Goal: Find specific page/section: Find specific page/section

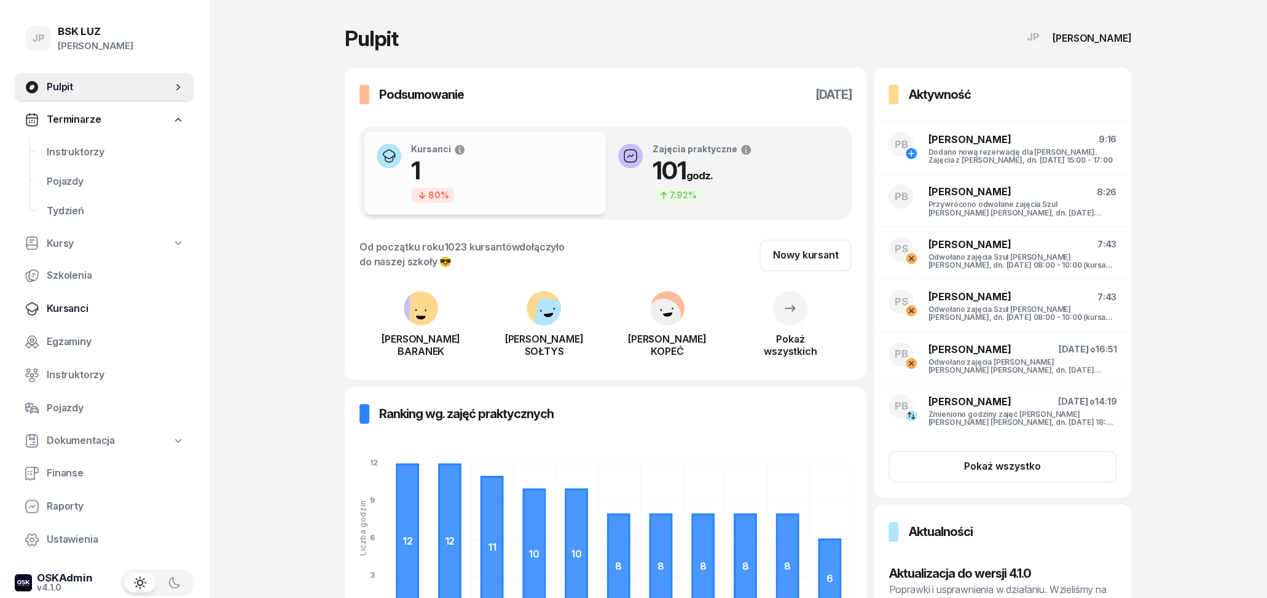
click at [69, 310] on span "Kursanci" at bounding box center [116, 309] width 138 height 16
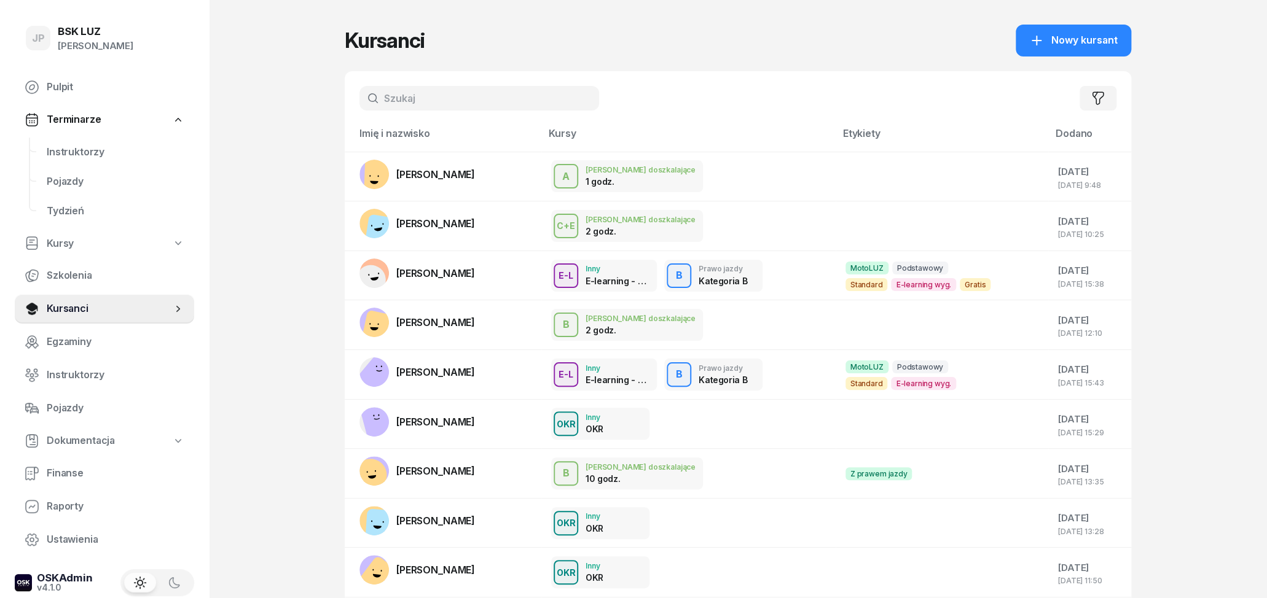
click at [396, 94] on input "text" at bounding box center [479, 98] width 240 height 25
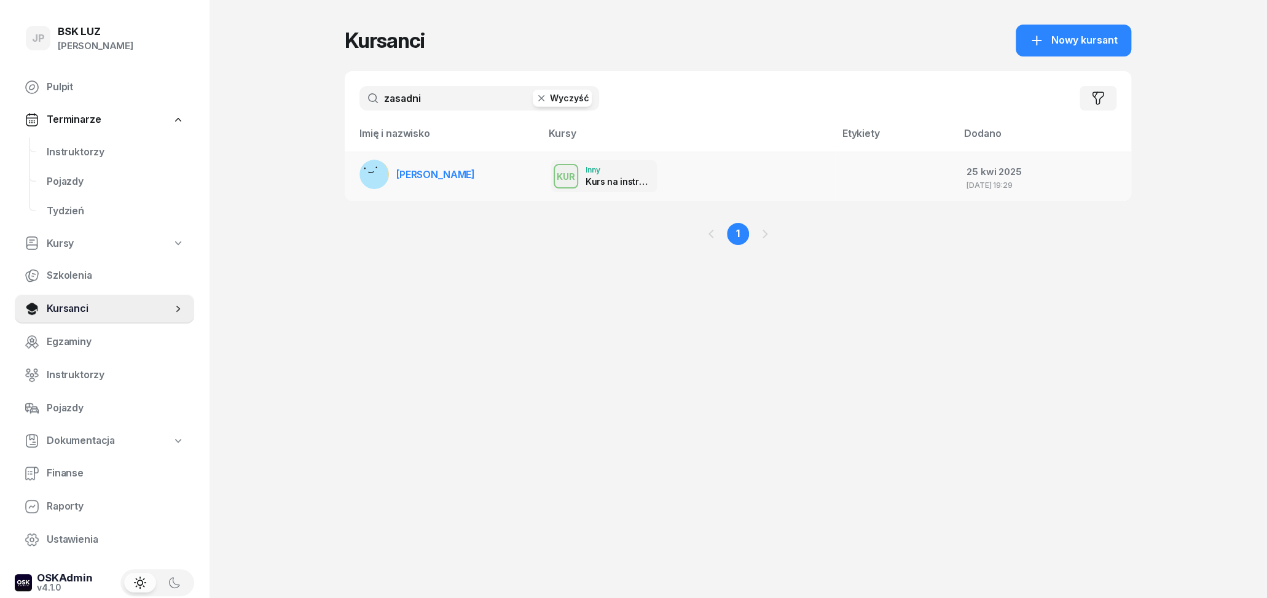
type input "zasadni"
click at [412, 175] on span "[PERSON_NAME]" at bounding box center [435, 174] width 79 height 12
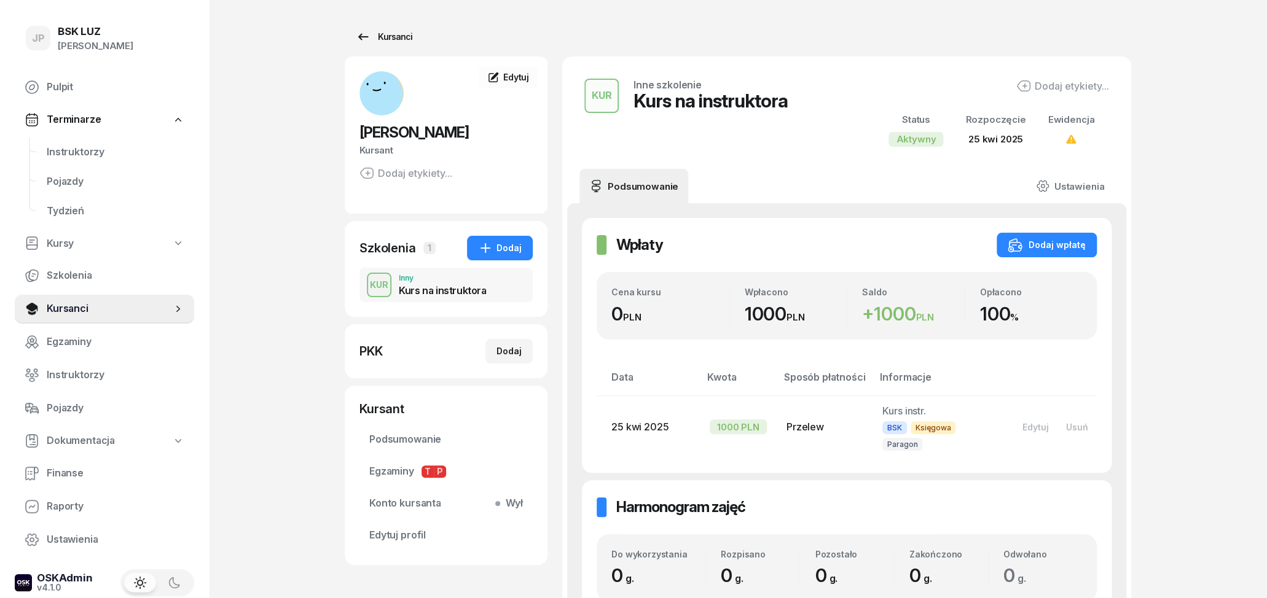
click at [370, 37] on div "Kursanci" at bounding box center [384, 36] width 57 height 15
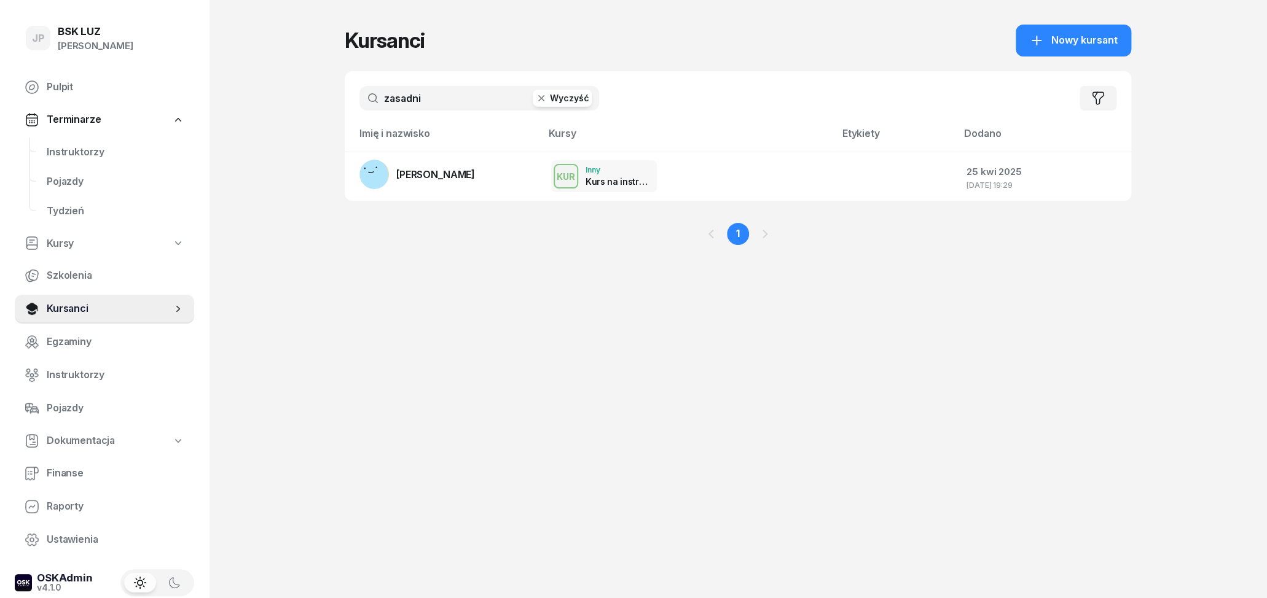
click at [562, 108] on input "zasadni" at bounding box center [479, 98] width 240 height 25
click at [561, 101] on button "Wyczyść" at bounding box center [562, 98] width 59 height 17
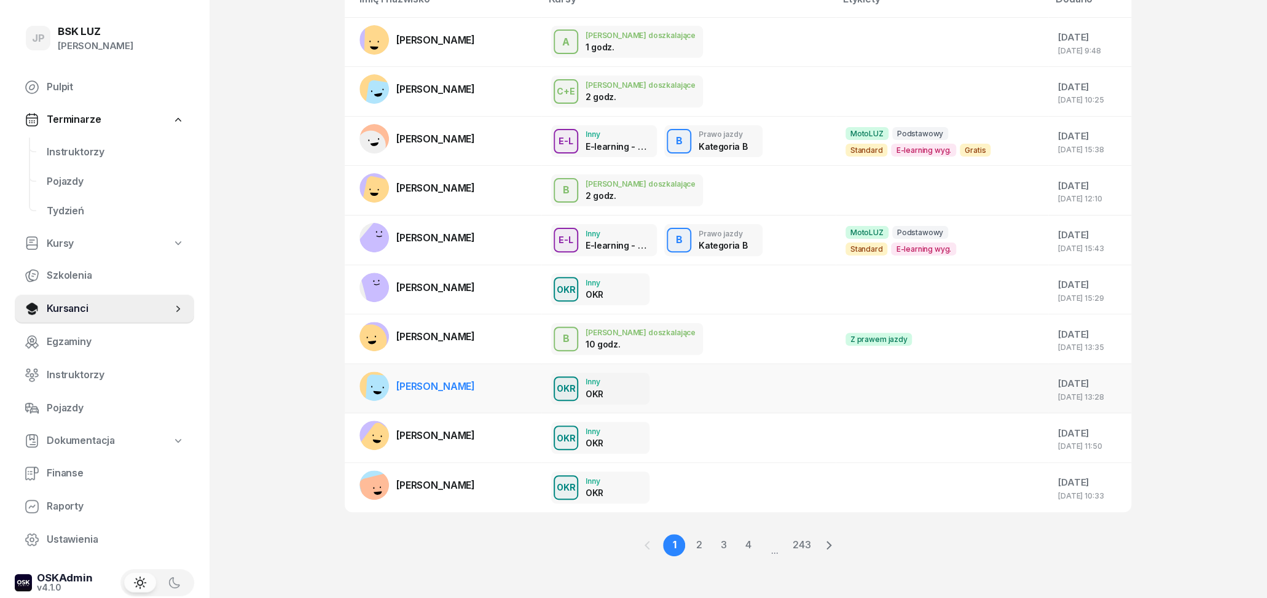
scroll to position [139, 0]
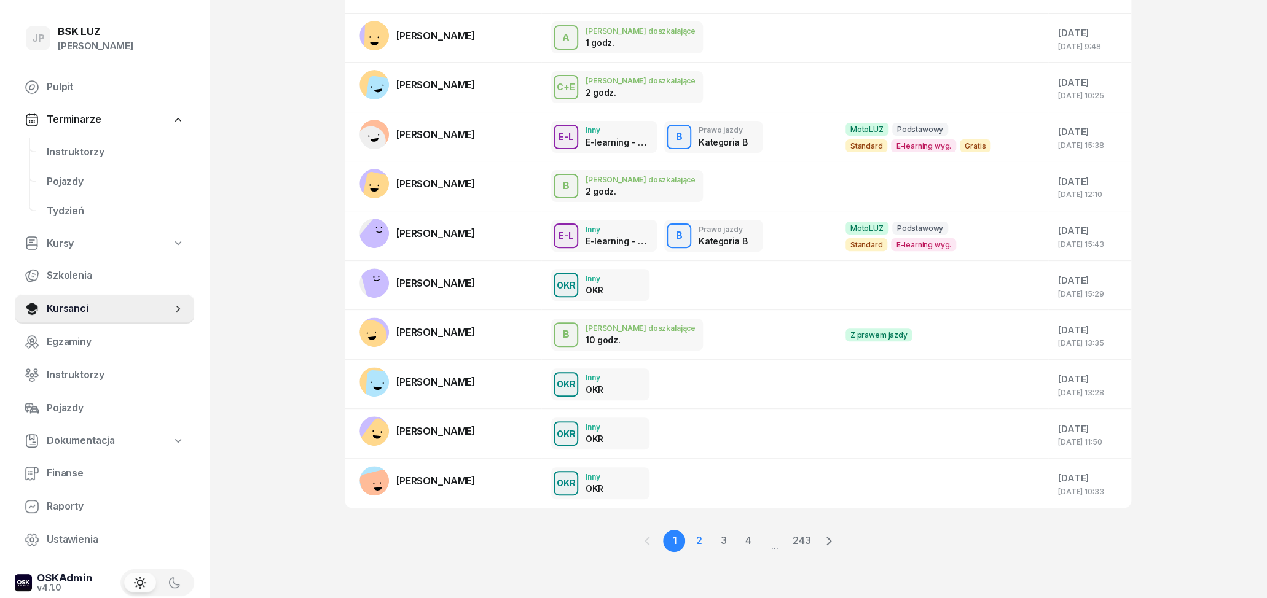
click at [699, 544] on link "2" at bounding box center [698, 541] width 22 height 22
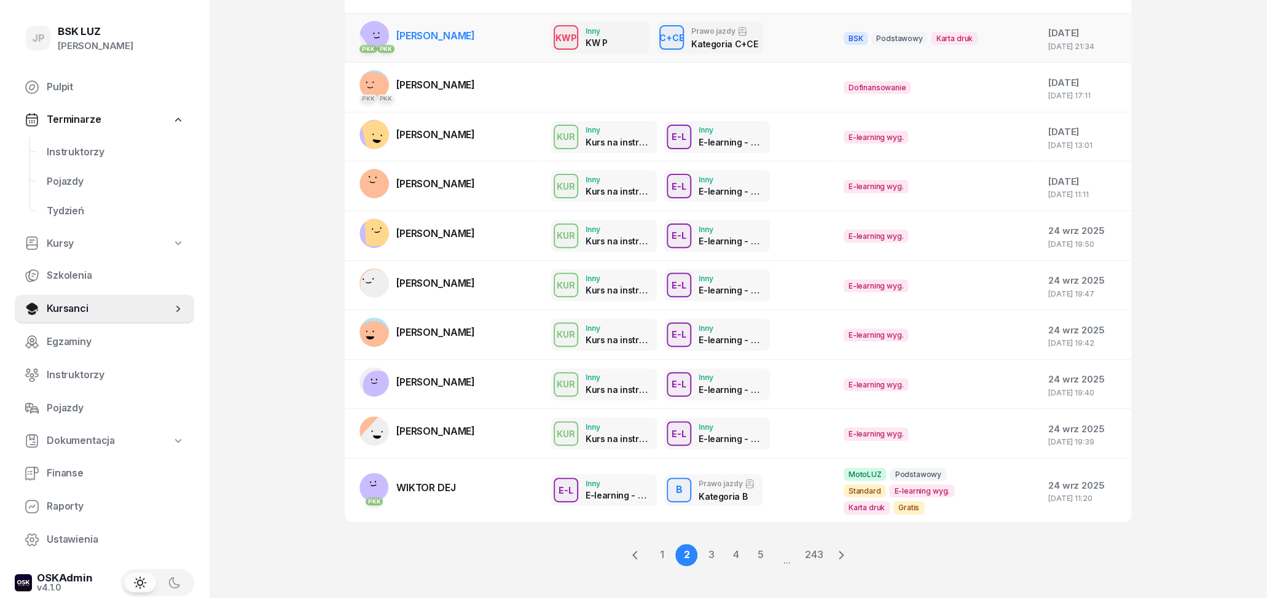
click at [493, 44] on td "PKK PKK [PERSON_NAME]" at bounding box center [443, 38] width 197 height 50
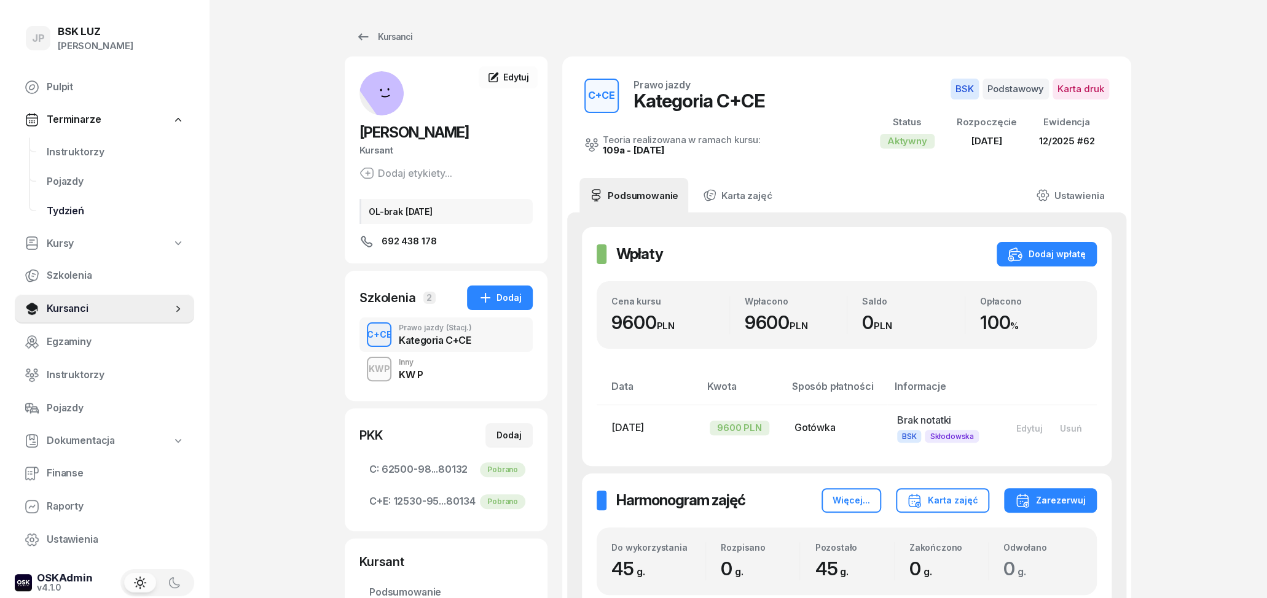
click at [72, 209] on span "Tydzień" at bounding box center [116, 211] width 138 height 16
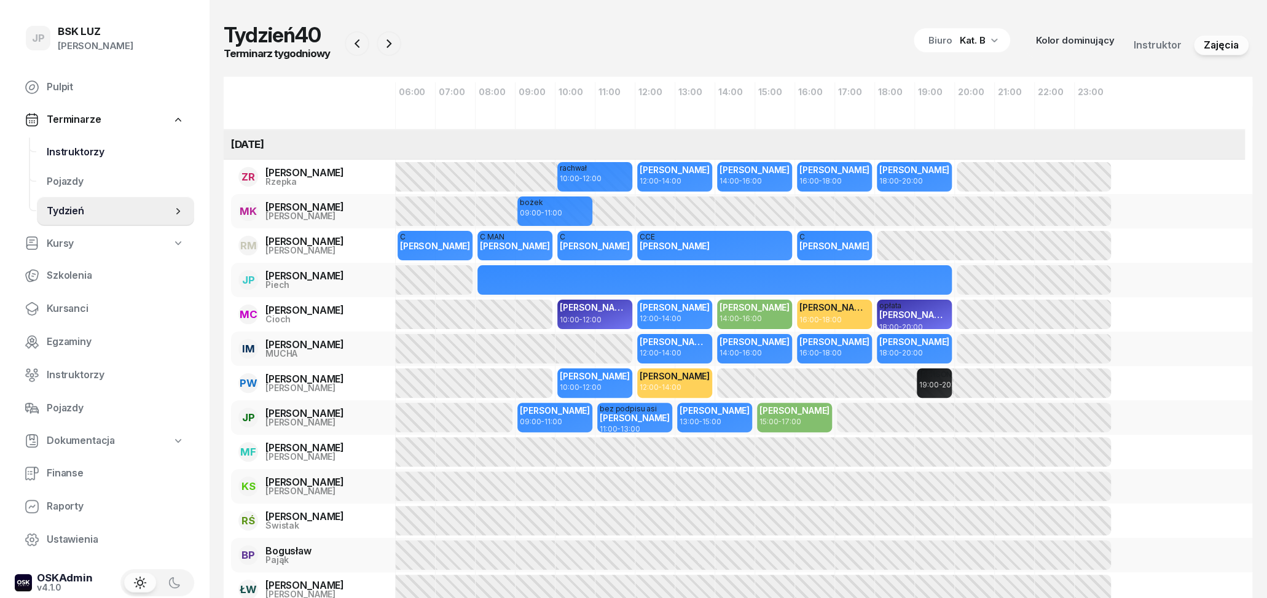
click at [85, 155] on span "Instruktorzy" at bounding box center [116, 152] width 138 height 16
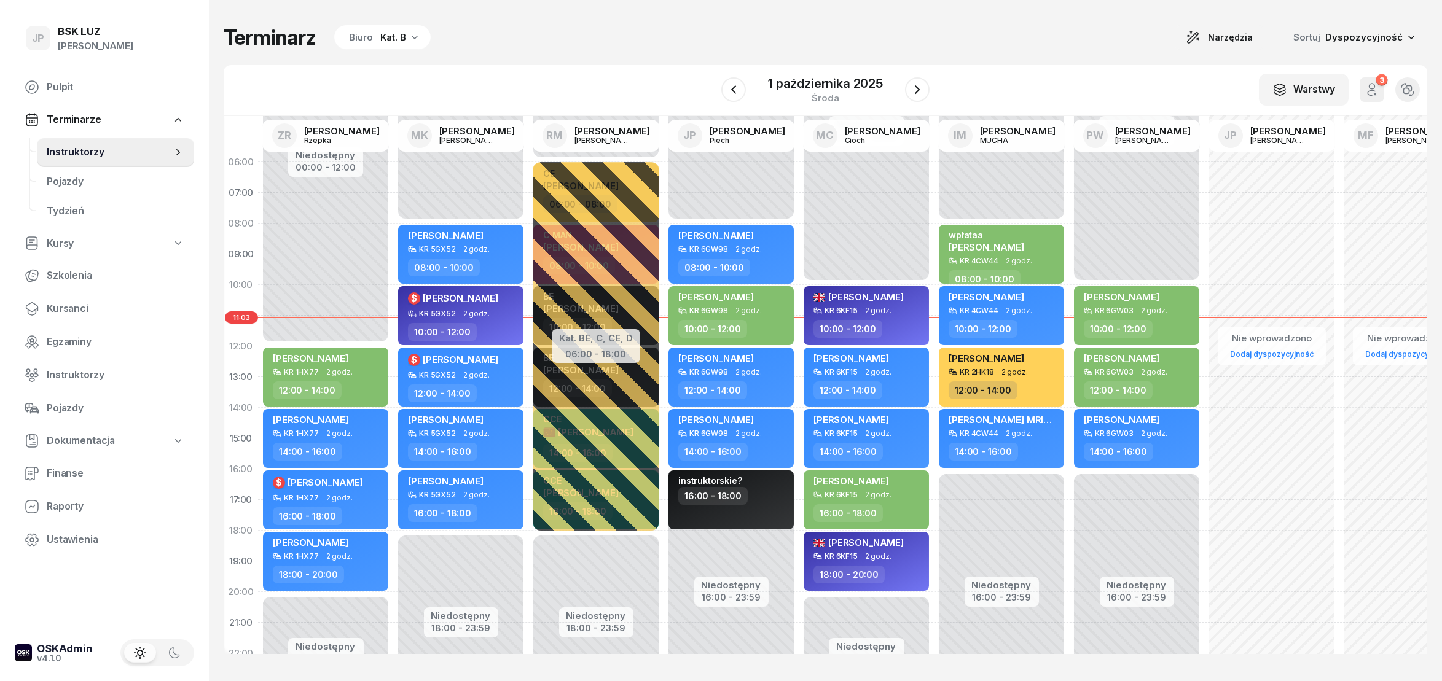
click at [705, 18] on div "Terminarz Biuro Kat. B Narzędzia Sortuj Dyspozycyjność W Wybierz AK [PERSON_NAM…" at bounding box center [825, 339] width 1203 height 679
drag, startPoint x: 915, startPoint y: 85, endPoint x: 910, endPoint y: 90, distance: 7.4
click at [916, 85] on icon "button" at bounding box center [917, 89] width 15 height 15
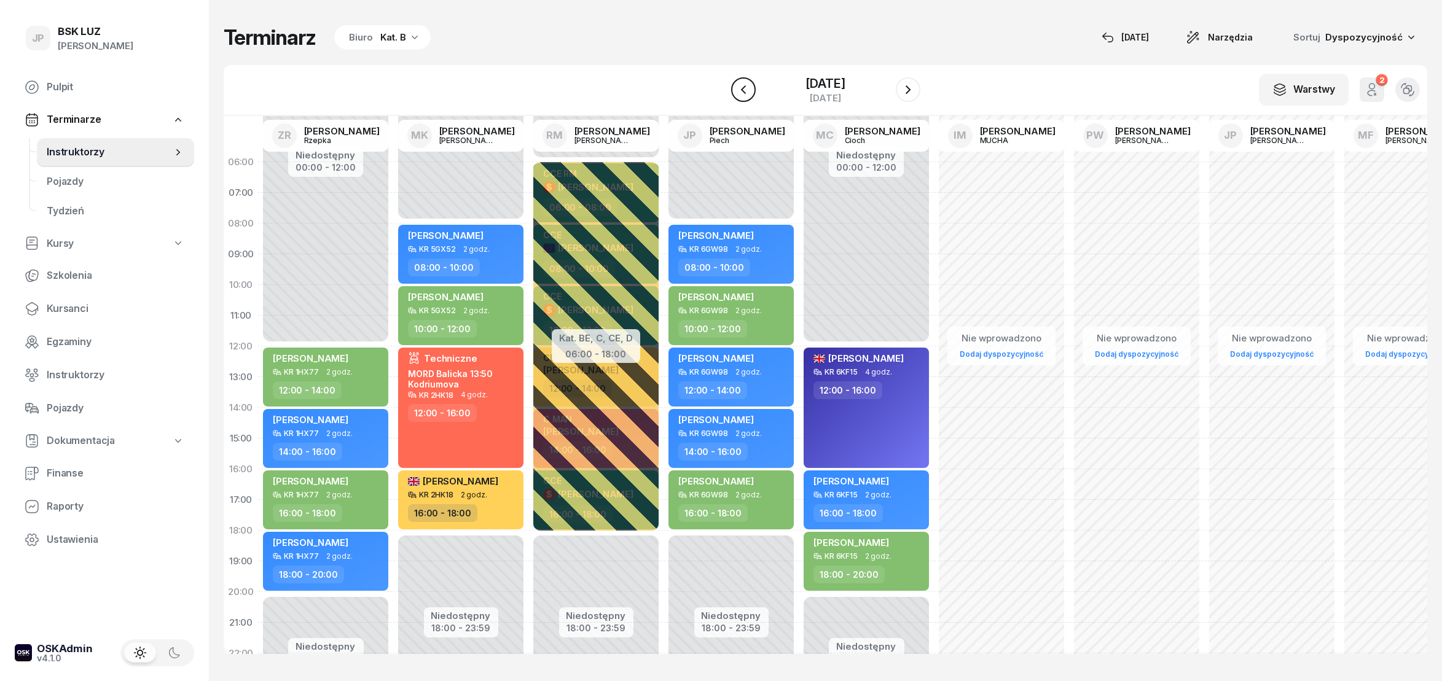
click at [736, 90] on icon "button" at bounding box center [743, 89] width 15 height 15
